Goal: Transaction & Acquisition: Purchase product/service

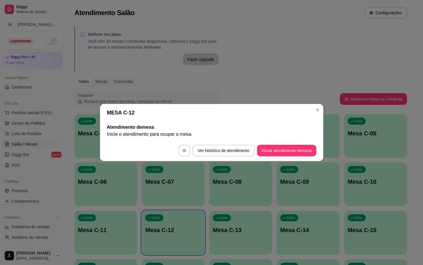
scroll to position [27, 0]
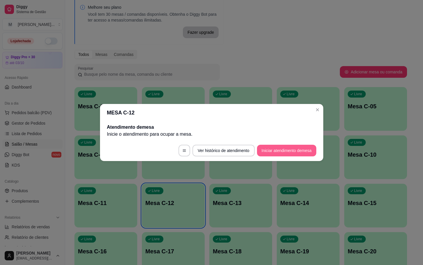
click at [263, 149] on button "Iniciar atendimento de mesa" at bounding box center [286, 150] width 59 height 12
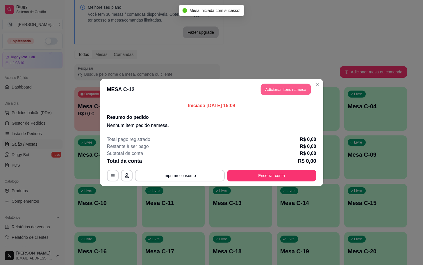
click at [290, 91] on button "Adicionar itens na mesa" at bounding box center [286, 89] width 50 height 11
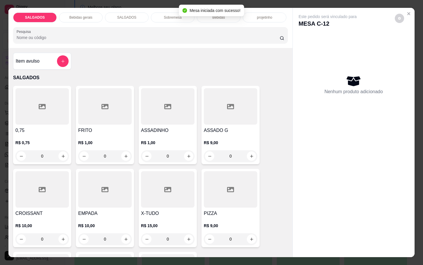
click at [122, 109] on div at bounding box center [104, 106] width 53 height 36
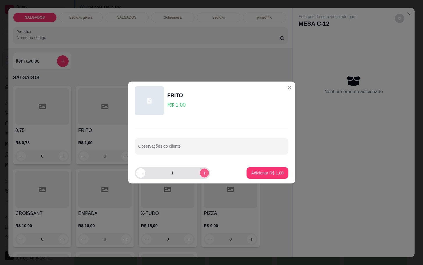
click at [202, 175] on icon "increase-product-quantity" at bounding box center [204, 173] width 4 height 4
click at [202, 174] on icon "increase-product-quantity" at bounding box center [204, 173] width 4 height 4
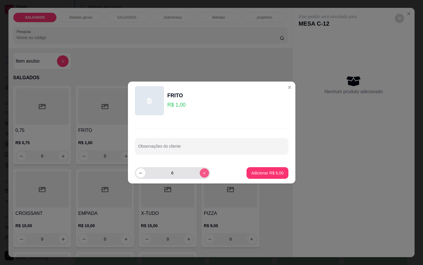
click at [202, 174] on icon "increase-product-quantity" at bounding box center [204, 173] width 4 height 4
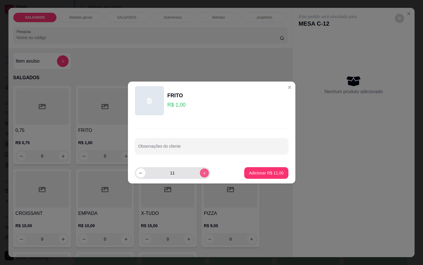
click at [202, 174] on icon "increase-product-quantity" at bounding box center [204, 173] width 4 height 4
click at [140, 174] on icon "decrease-product-quantity" at bounding box center [140, 173] width 4 height 4
click at [141, 174] on icon "decrease-product-quantity" at bounding box center [140, 173] width 4 height 4
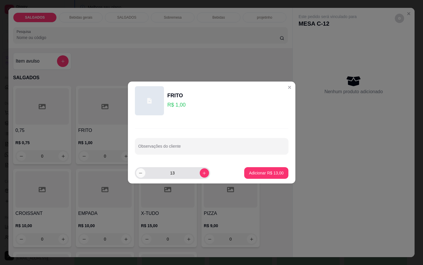
type input "12"
click at [245, 169] on button "Adicionar R$ 12,00" at bounding box center [266, 172] width 43 height 11
type input "12"
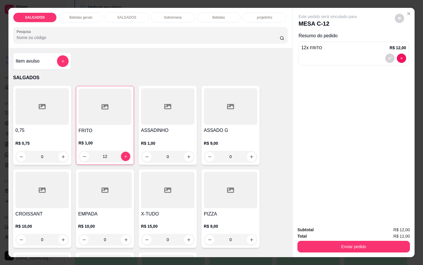
scroll to position [87, 0]
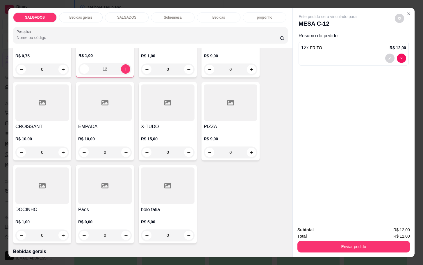
click at [44, 188] on div at bounding box center [41, 185] width 53 height 36
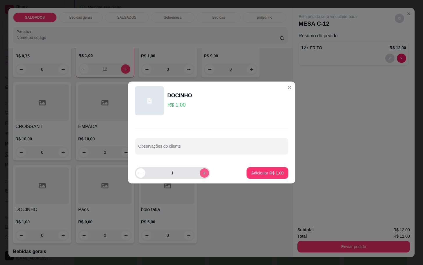
click at [202, 172] on icon "increase-product-quantity" at bounding box center [204, 173] width 4 height 4
click at [202, 173] on icon "increase-product-quantity" at bounding box center [204, 173] width 4 height 4
type input "4"
click at [252, 170] on p "Adicionar R$ 4,00" at bounding box center [267, 173] width 31 height 6
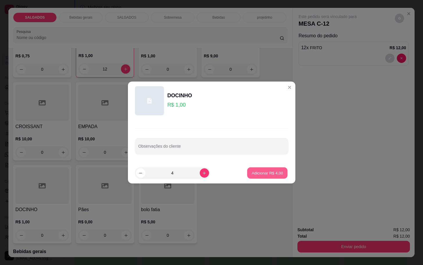
type input "4"
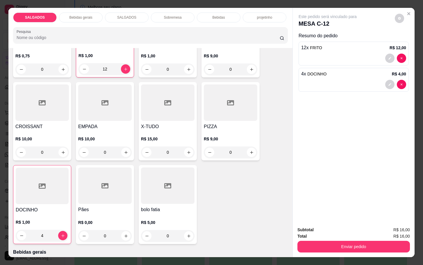
click at [85, 15] on p "Bebidas gerais" at bounding box center [80, 17] width 23 height 5
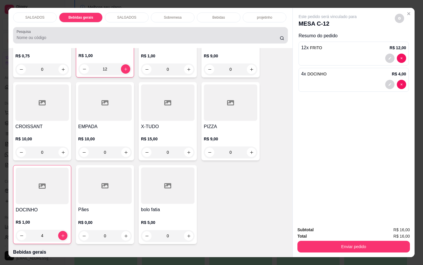
scroll to position [14, 0]
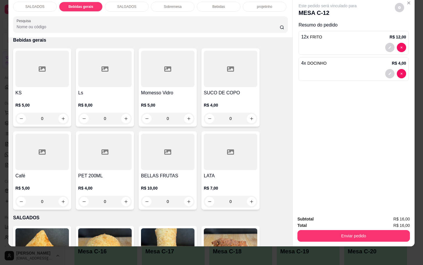
click at [178, 82] on div "Momesso Vidro R$ 5,00 0" at bounding box center [168, 87] width 58 height 78
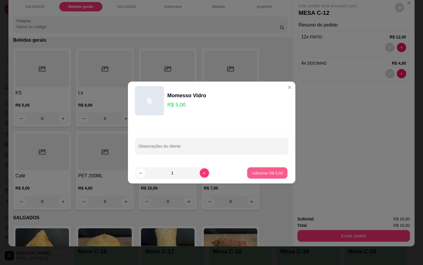
click at [270, 177] on button "Adicionar R$ 5,00" at bounding box center [267, 172] width 40 height 11
type input "1"
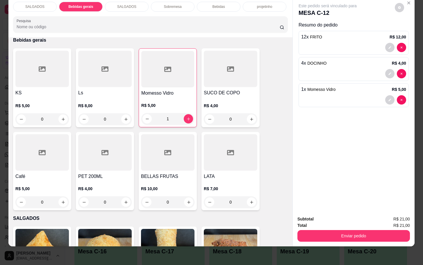
click at [335, 228] on div "Enviar pedido" at bounding box center [353, 234] width 113 height 13
click at [337, 230] on button "Enviar pedido" at bounding box center [353, 236] width 113 height 12
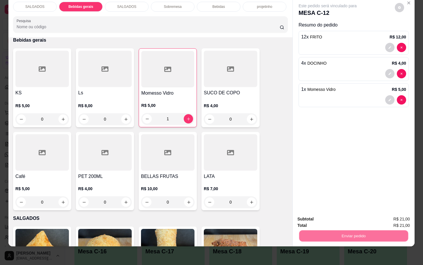
click at [341, 213] on button "Não registrar e enviar pedido" at bounding box center [333, 214] width 60 height 11
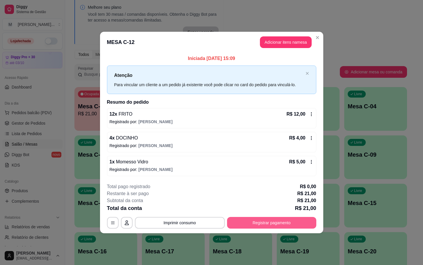
click at [276, 221] on button "Registrar pagamento" at bounding box center [271, 223] width 89 height 12
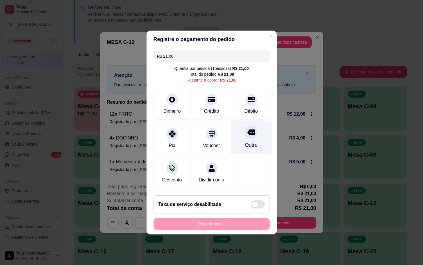
click at [245, 126] on div at bounding box center [251, 132] width 13 height 13
type input "R$ 0,00"
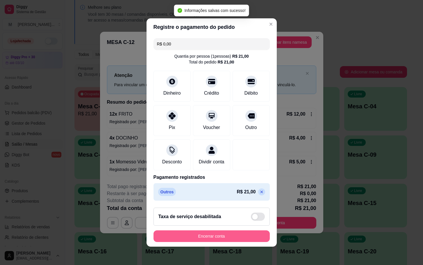
click at [213, 236] on button "Encerrar conta" at bounding box center [211, 236] width 116 height 12
